Goal: Use online tool/utility: Use online tool/utility

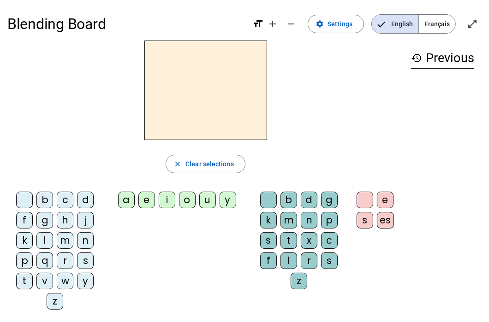
click at [41, 237] on div "l" at bounding box center [44, 240] width 17 height 17
click at [123, 202] on div "a" at bounding box center [126, 200] width 17 height 17
click at [145, 200] on div "e" at bounding box center [146, 200] width 17 height 17
click at [219, 144] on div "le close Clear selections b c d f g h j k l m n p q r s t v w y z a e i o u y b…" at bounding box center [205, 179] width 396 height 277
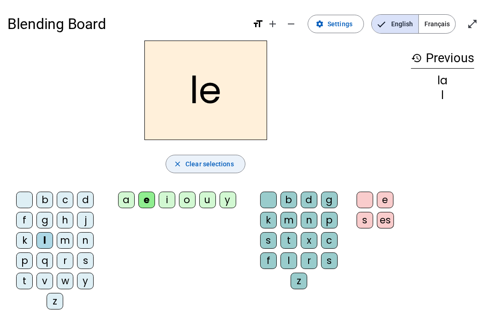
click at [214, 163] on span "Clear selections" at bounding box center [209, 164] width 48 height 11
click at [209, 164] on span "Clear selections" at bounding box center [209, 164] width 48 height 11
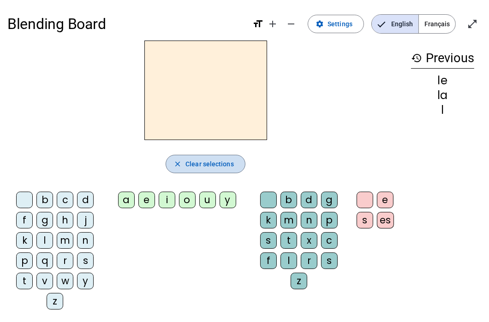
click at [209, 164] on span "Clear selections" at bounding box center [209, 164] width 48 height 11
click at [210, 164] on span "Clear selections" at bounding box center [209, 164] width 48 height 11
click at [210, 163] on span "Clear selections" at bounding box center [209, 164] width 48 height 11
